Goal: Book appointment/travel/reservation

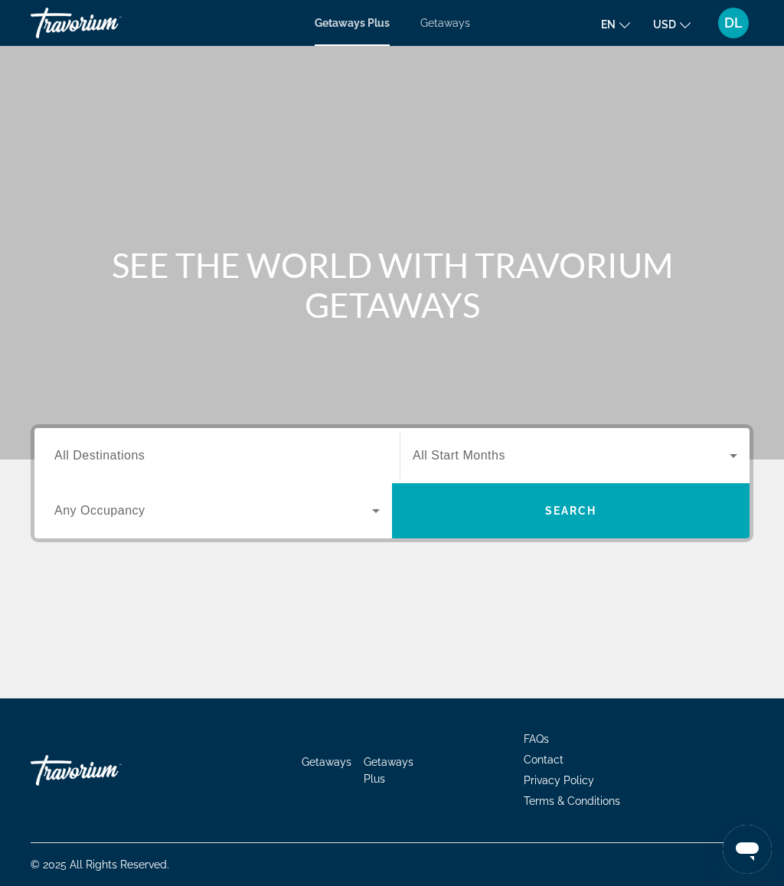
click at [219, 453] on input "Destination All Destinations" at bounding box center [217, 456] width 326 height 18
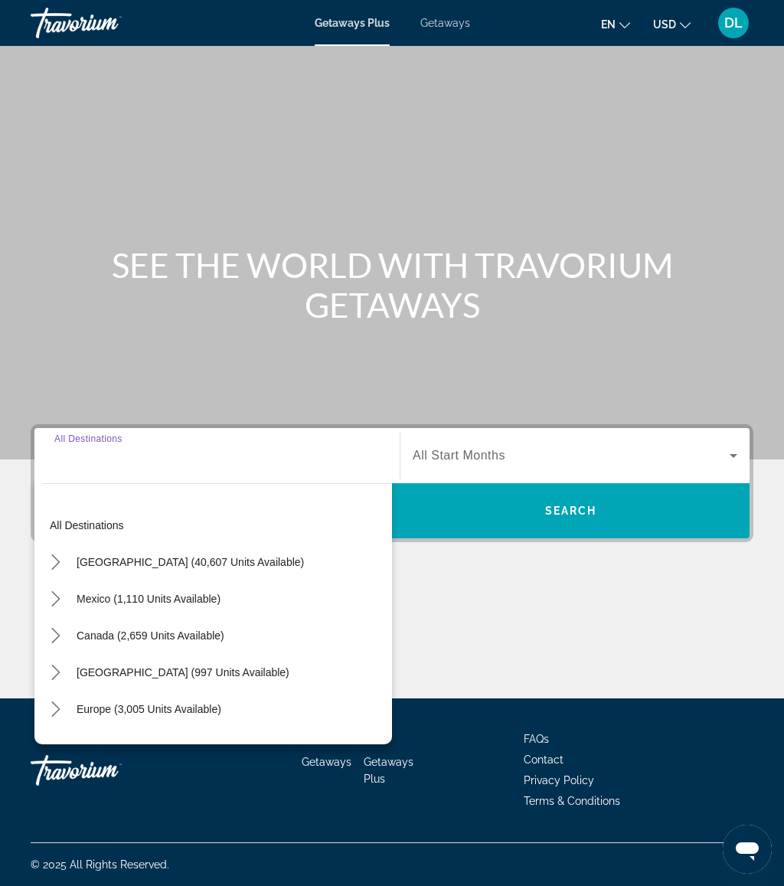
click at [460, 21] on span "Getaways" at bounding box center [445, 23] width 50 height 12
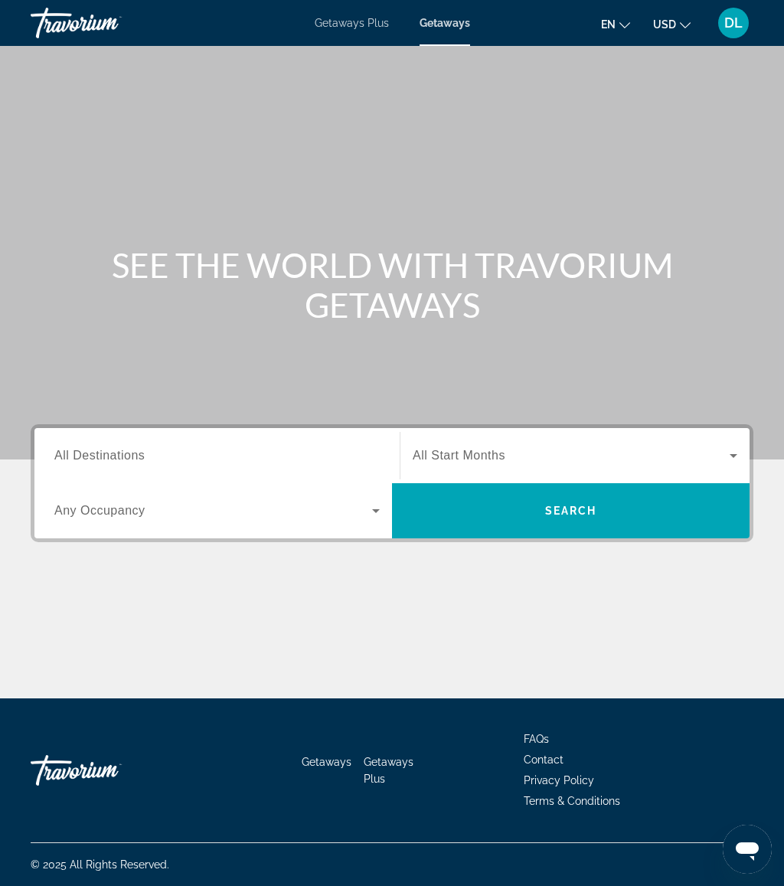
click at [205, 462] on input "Destination All Destinations" at bounding box center [217, 456] width 326 height 18
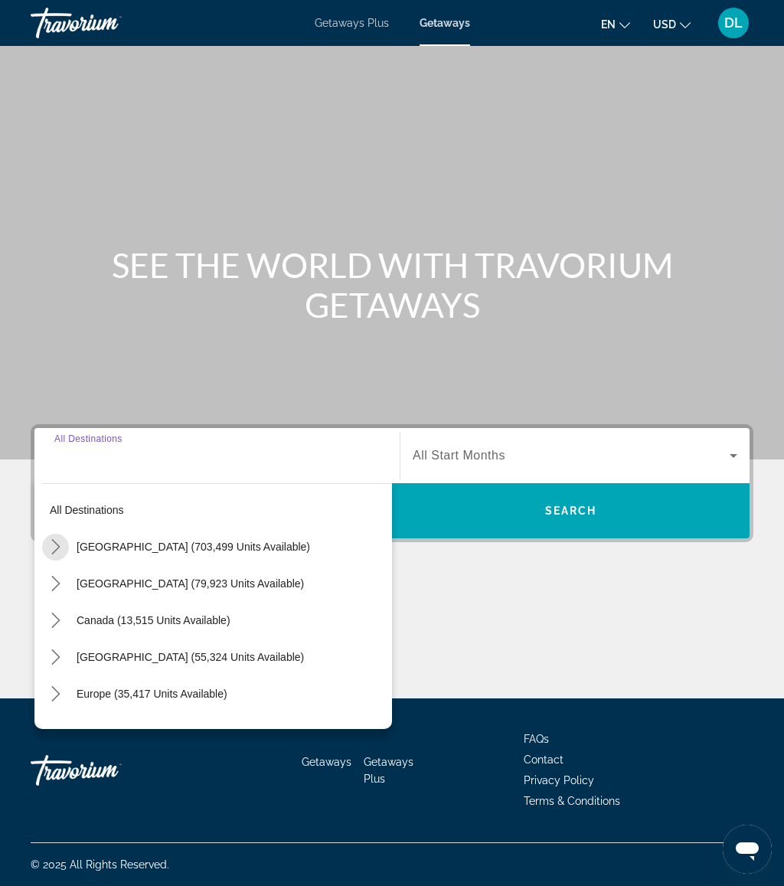
click at [67, 555] on mat-icon "Toggle United States (703,499 units available) submenu" at bounding box center [55, 547] width 27 height 27
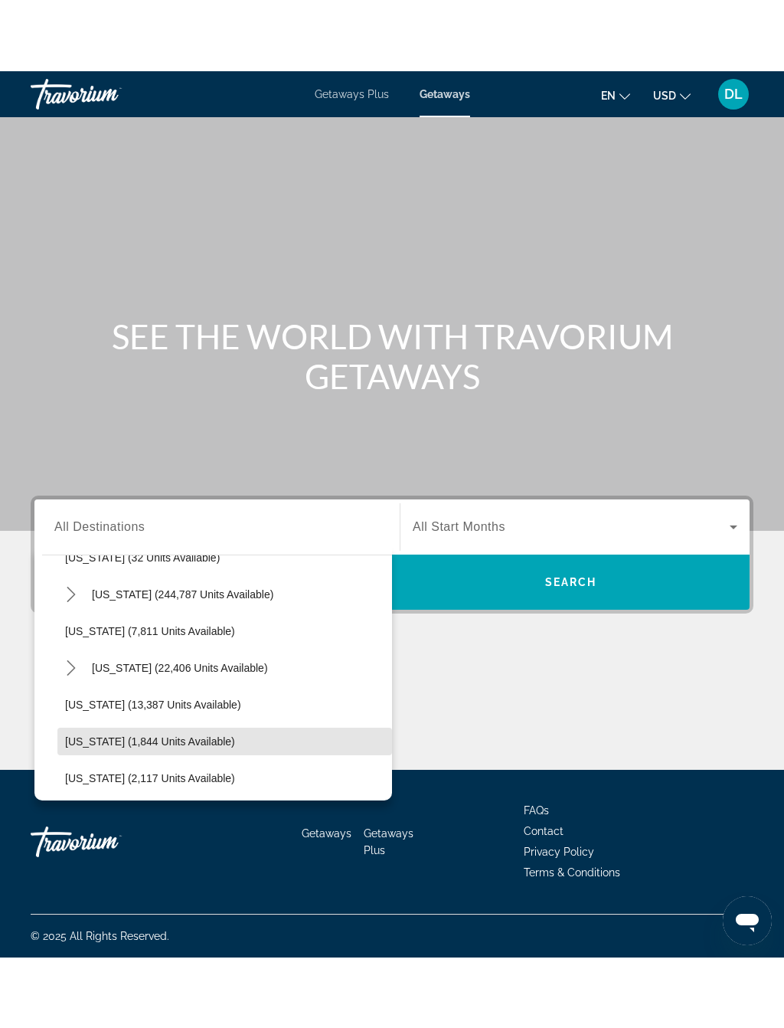
scroll to position [240, 0]
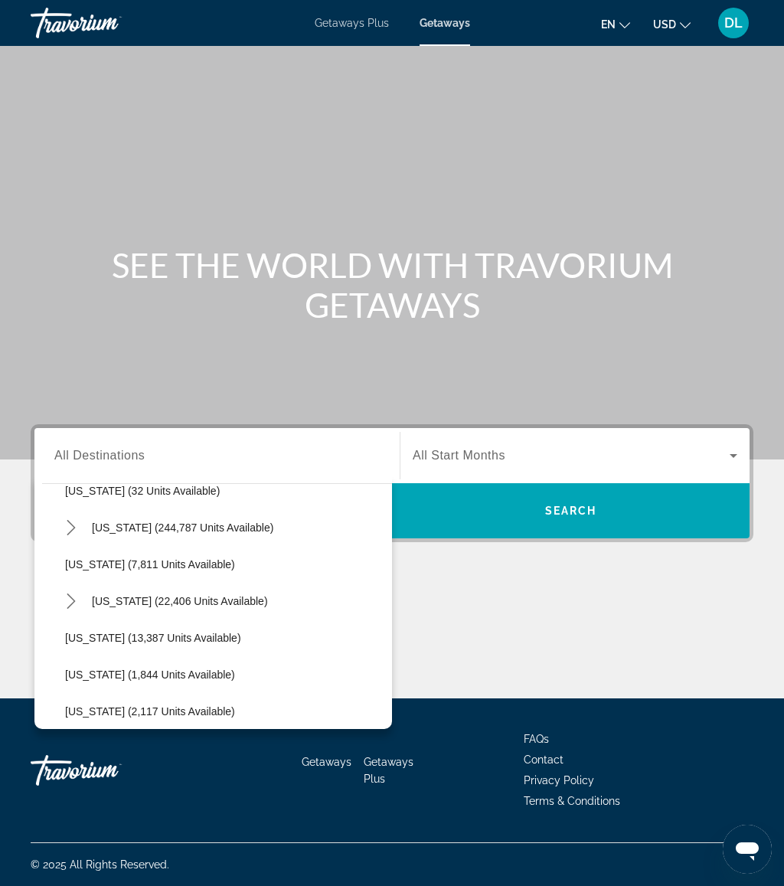
click at [218, 532] on span "[US_STATE] (244,787 units available)" at bounding box center [183, 528] width 182 height 12
type input "**********"
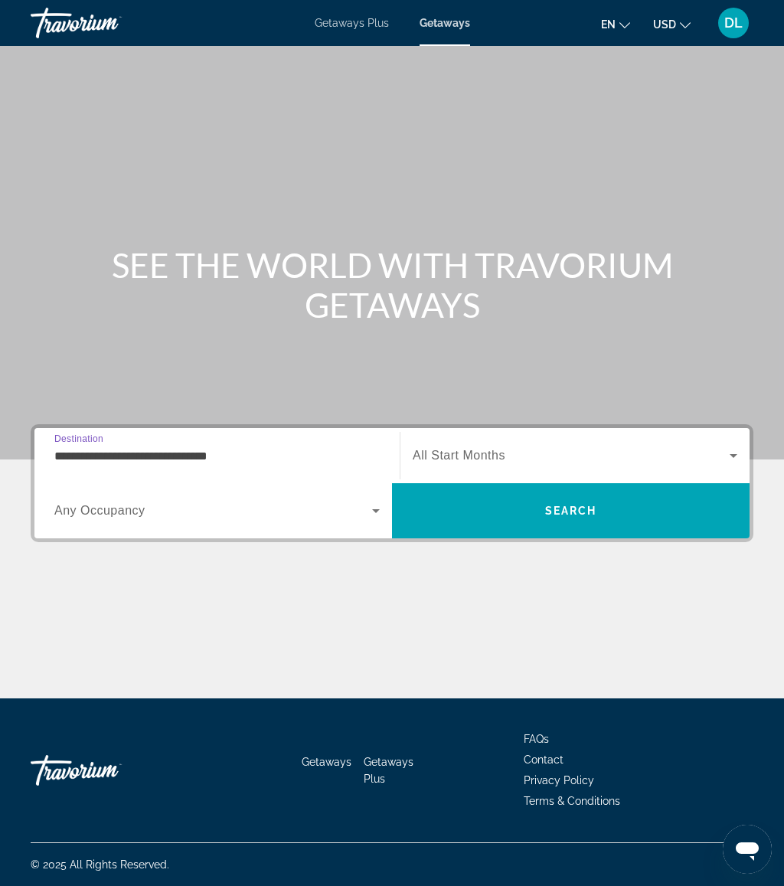
click at [498, 460] on span "All Start Months" at bounding box center [459, 455] width 93 height 13
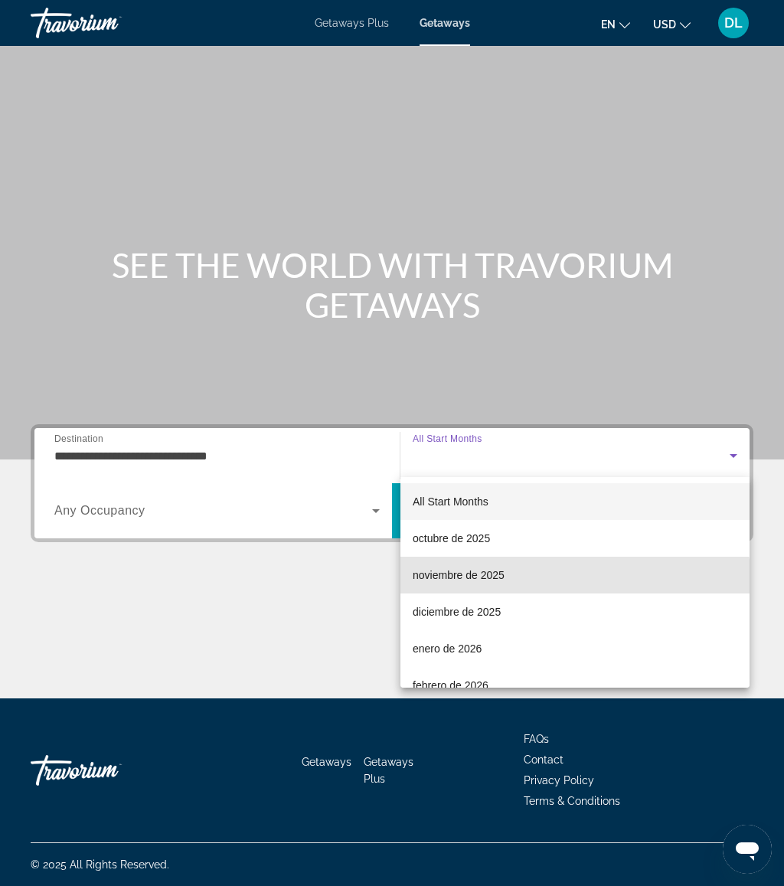
click at [492, 587] on mat-option "noviembre de 2025" at bounding box center [575, 575] width 349 height 37
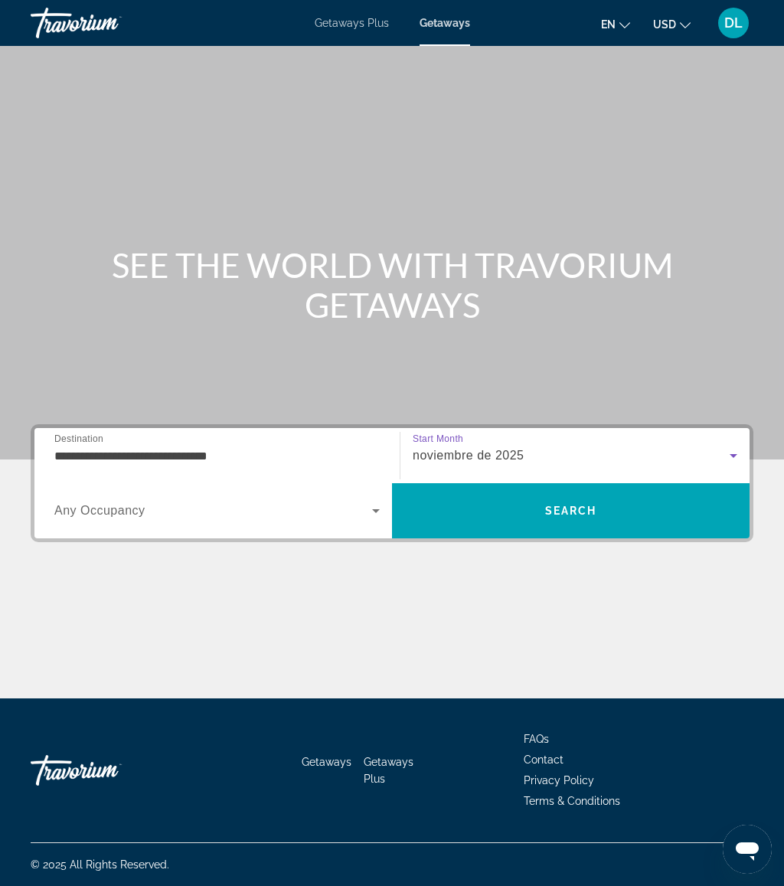
click at [529, 455] on div "noviembre de 2025" at bounding box center [571, 456] width 317 height 18
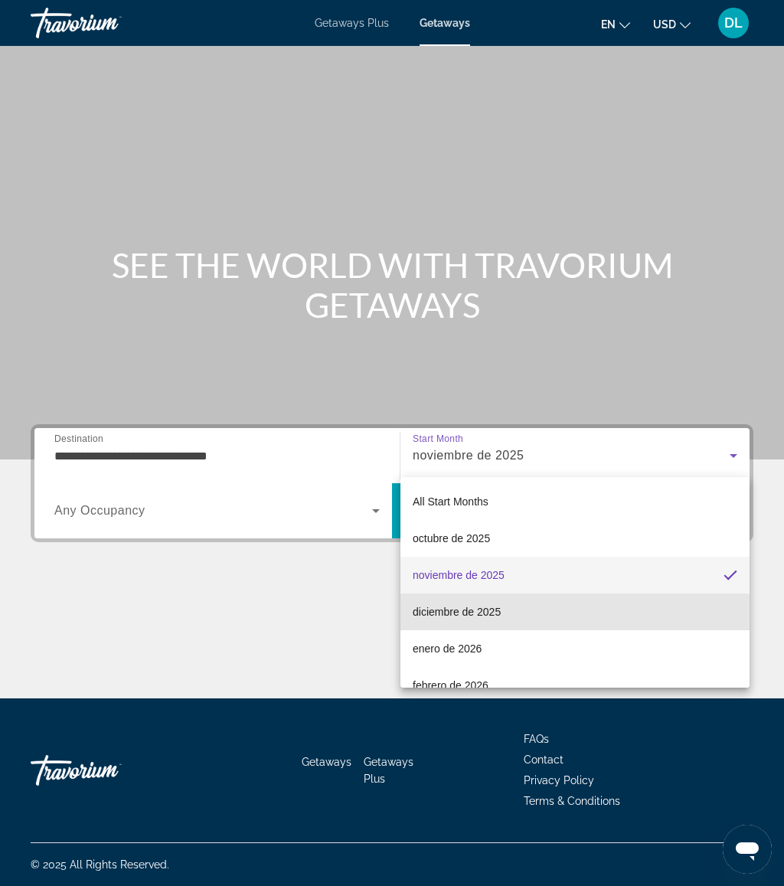
click at [502, 623] on mat-option "diciembre de 2025" at bounding box center [575, 612] width 349 height 37
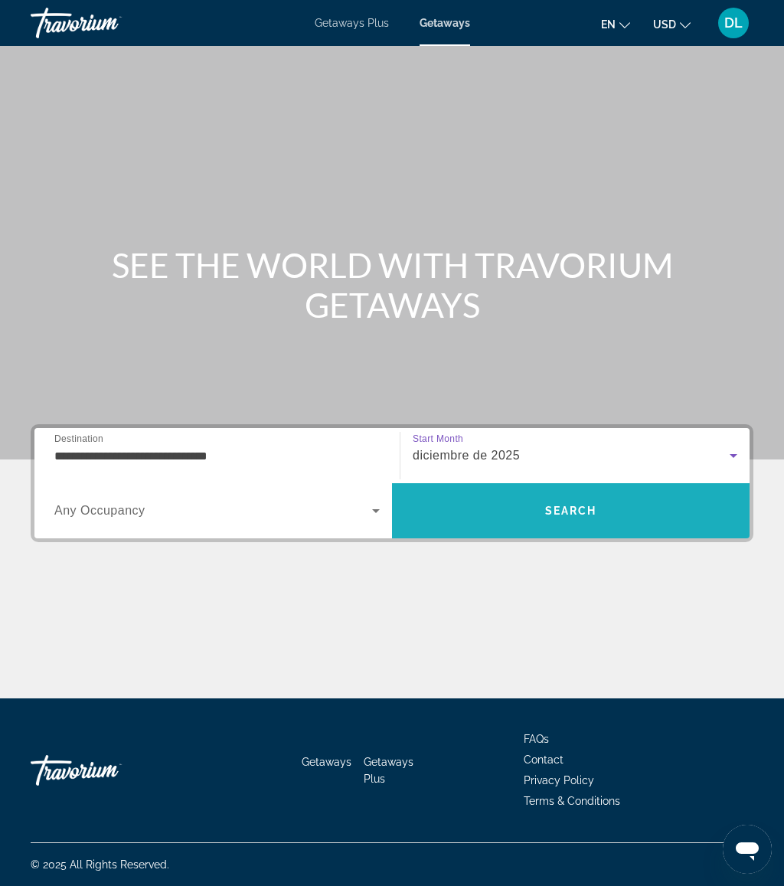
click at [556, 515] on span "Search" at bounding box center [571, 511] width 52 height 12
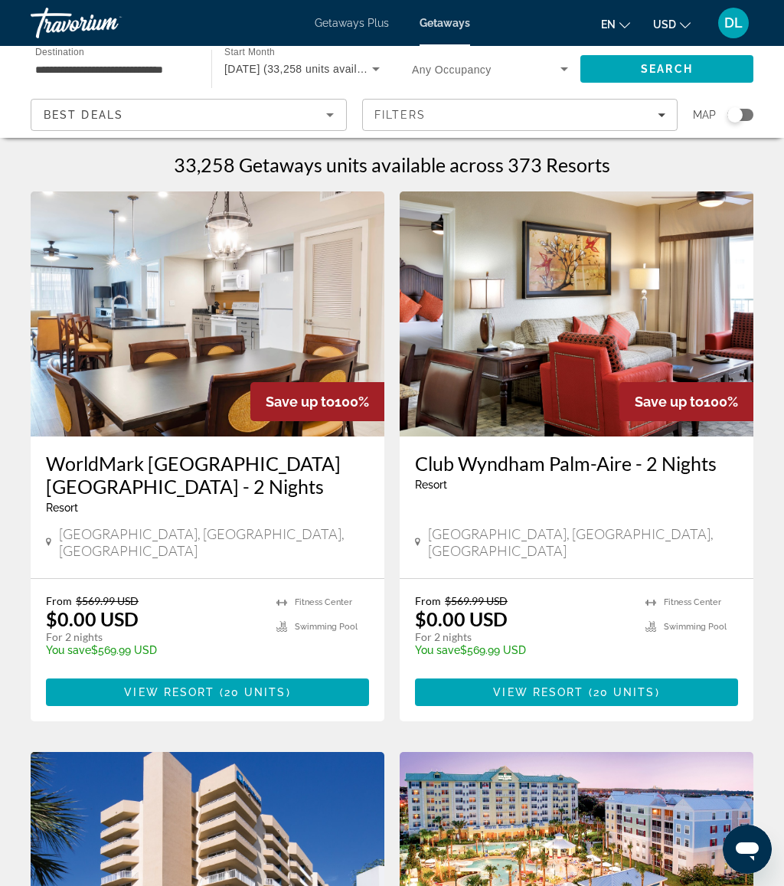
click at [432, 123] on span "Filters" at bounding box center [520, 115] width 315 height 37
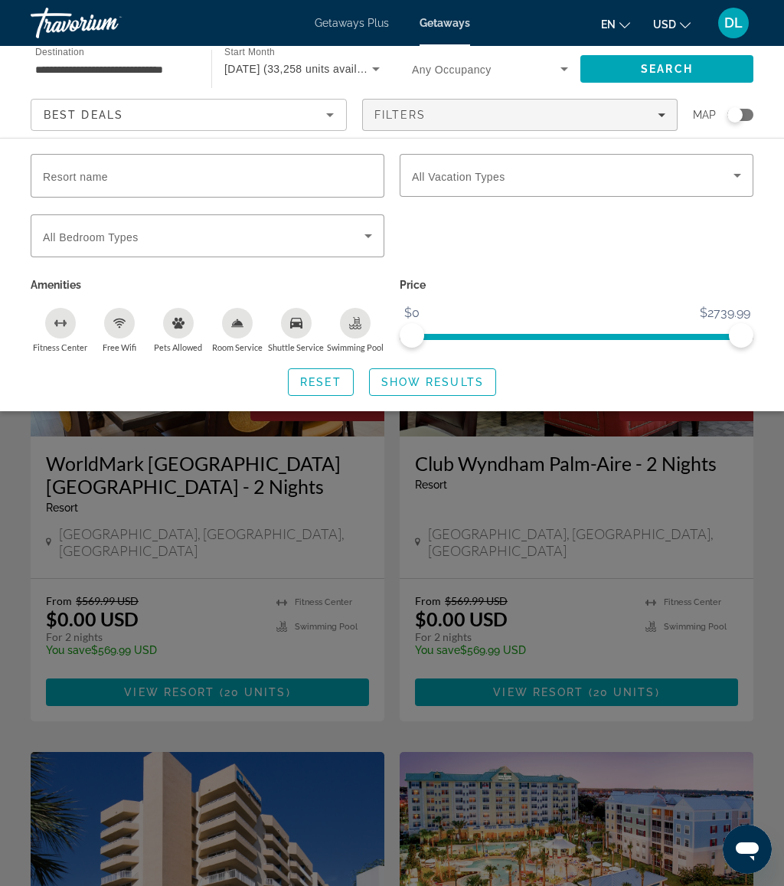
click at [201, 182] on input "Resort name" at bounding box center [207, 176] width 329 height 18
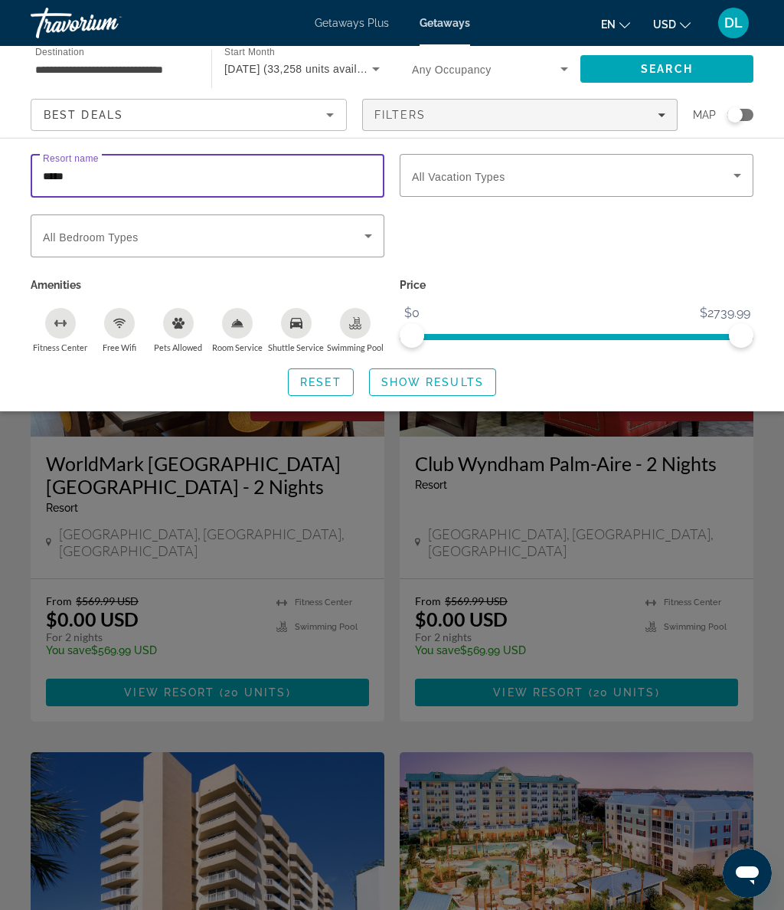
type input "******"
click at [456, 377] on span "Show Results" at bounding box center [432, 382] width 103 height 12
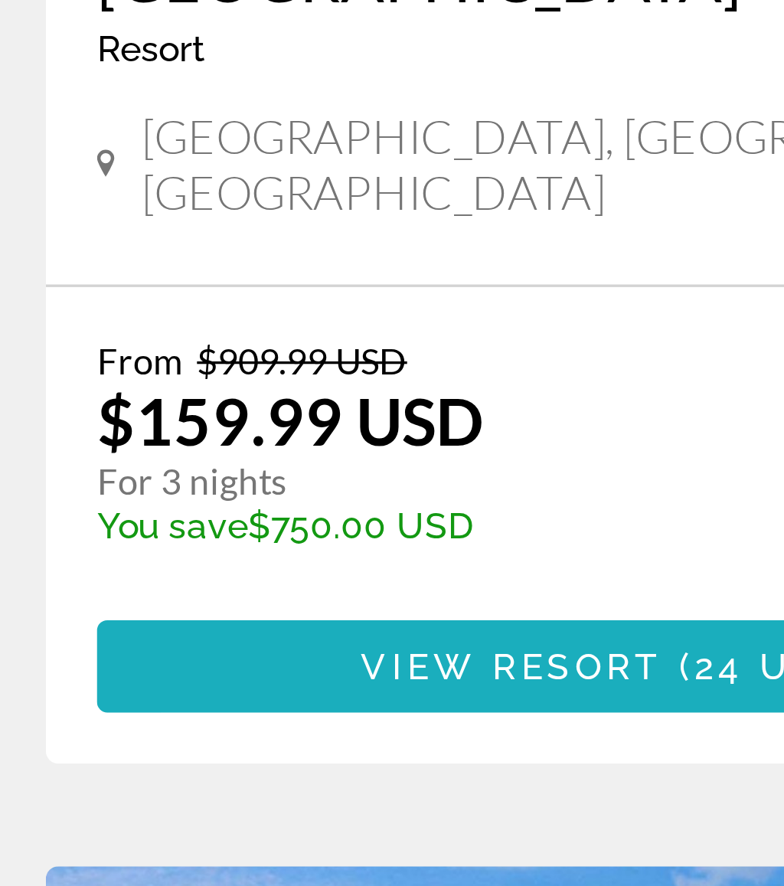
click at [125, 686] on span "View Resort" at bounding box center [170, 692] width 90 height 12
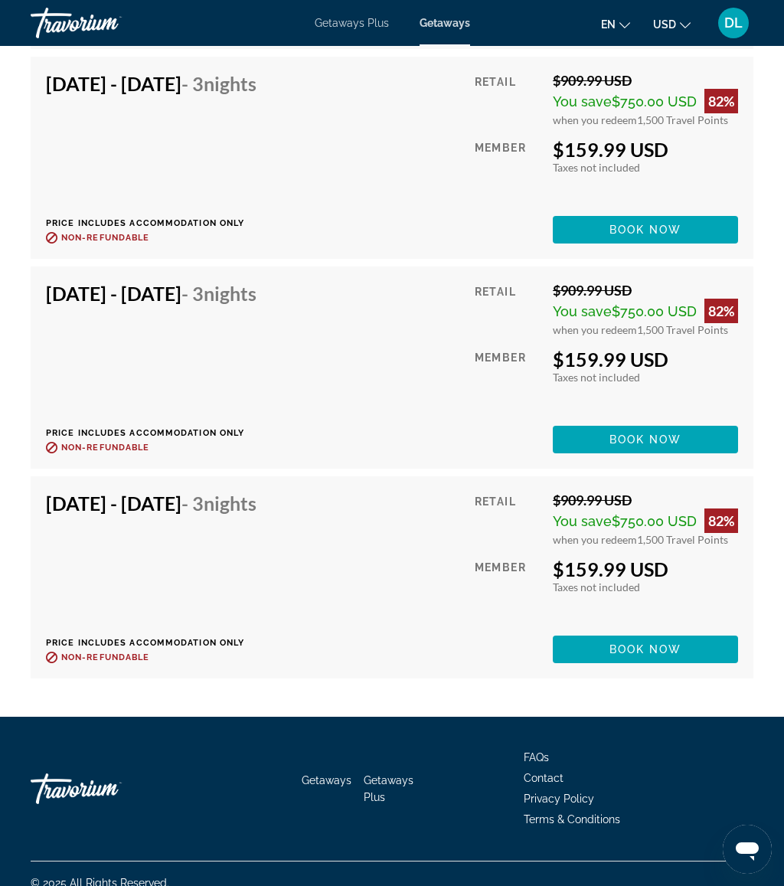
scroll to position [3520, 0]
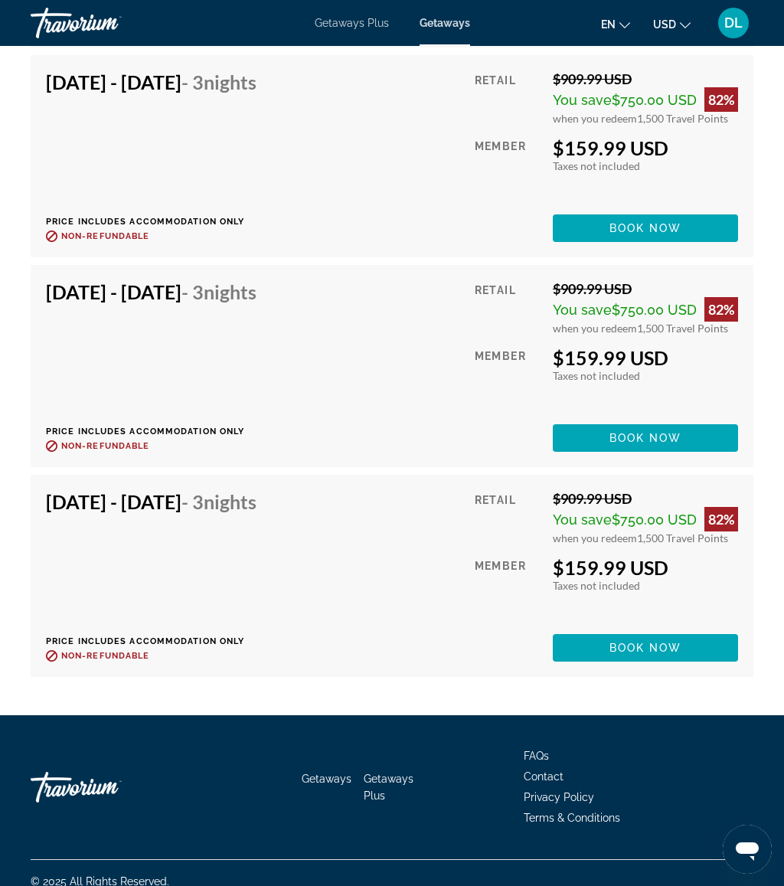
click at [660, 642] on span "Book now" at bounding box center [646, 648] width 73 height 12
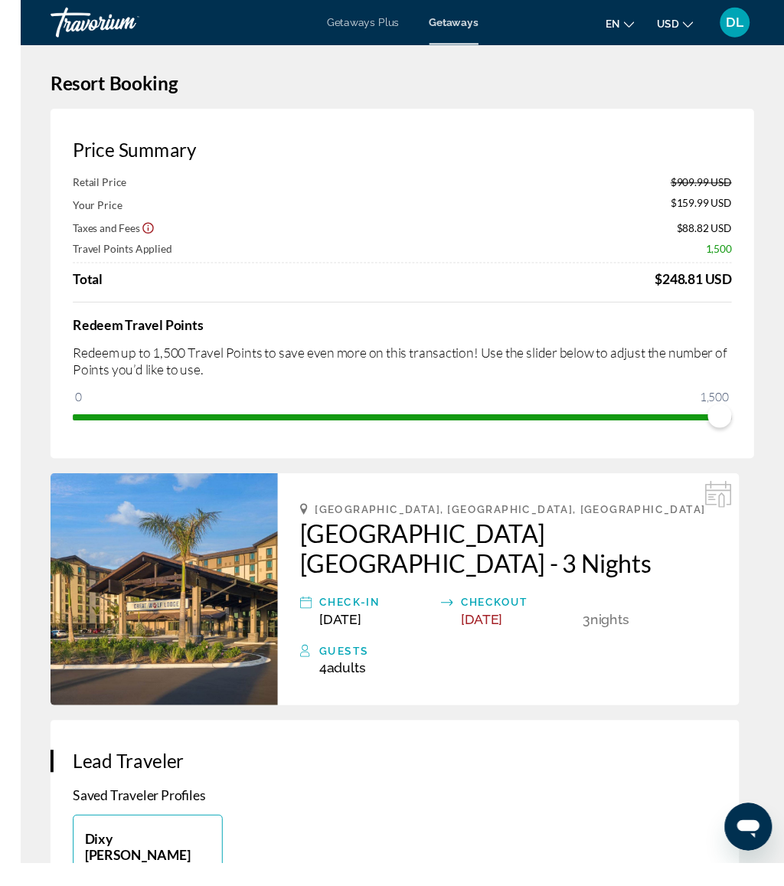
scroll to position [37, 0]
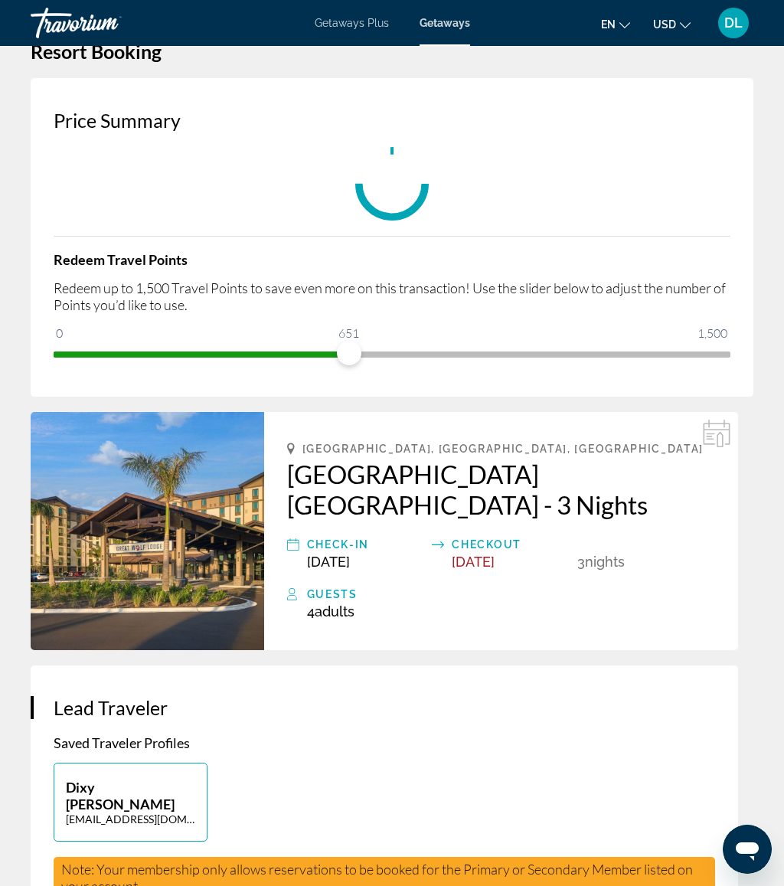
click at [716, 391] on div "Price Summary Redeem Travel Points Redeem up to 1,500 Travel Points to save eve…" at bounding box center [392, 237] width 723 height 319
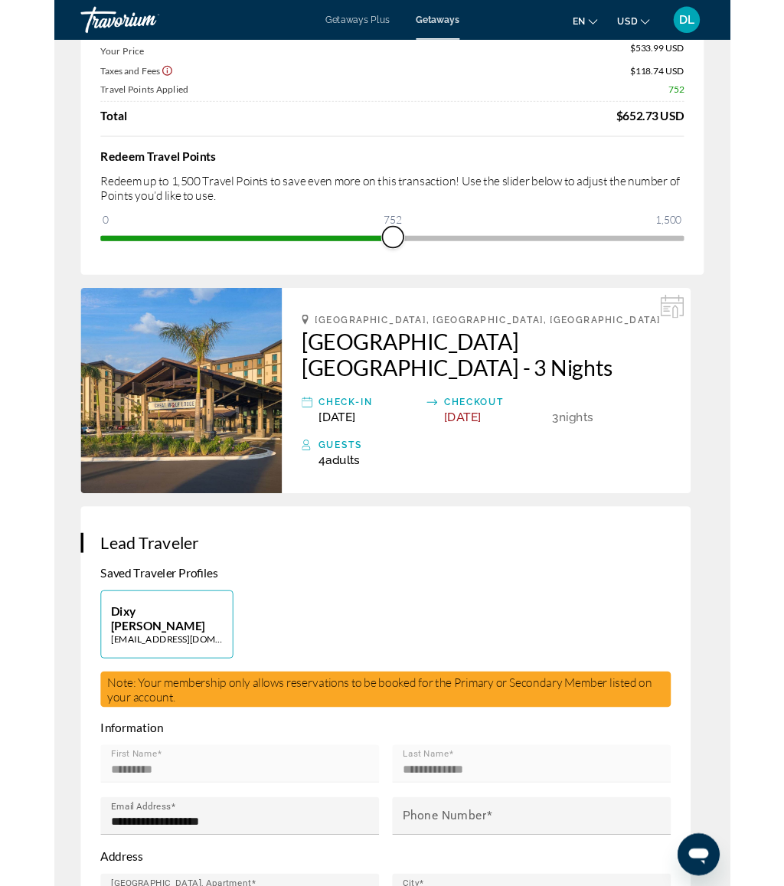
scroll to position [0, 0]
